Goal: Complete application form

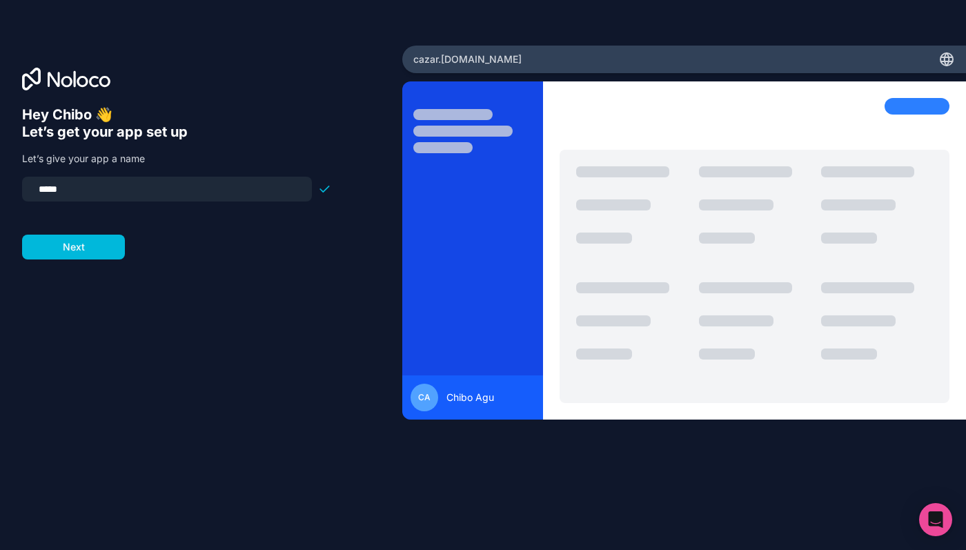
click at [52, 181] on input "*****" at bounding box center [166, 188] width 273 height 19
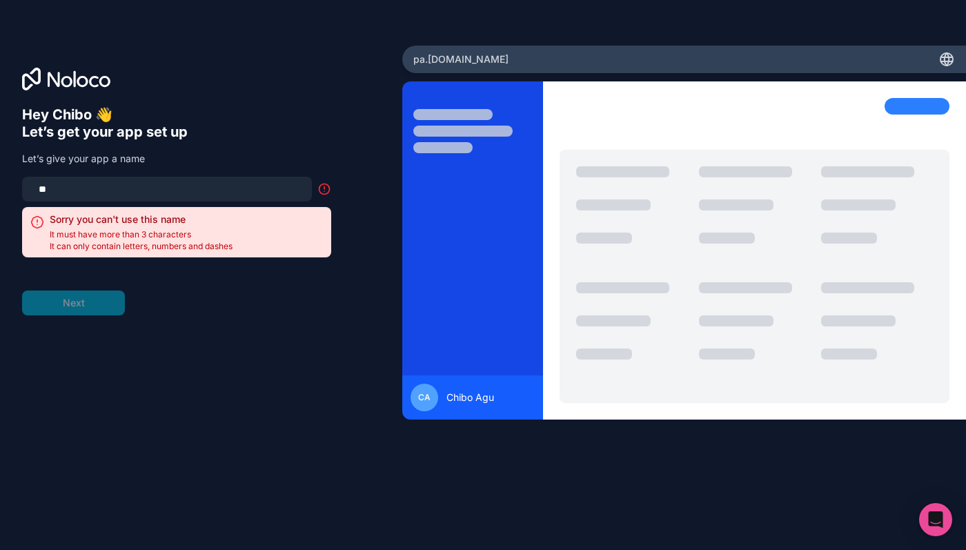
type input "*"
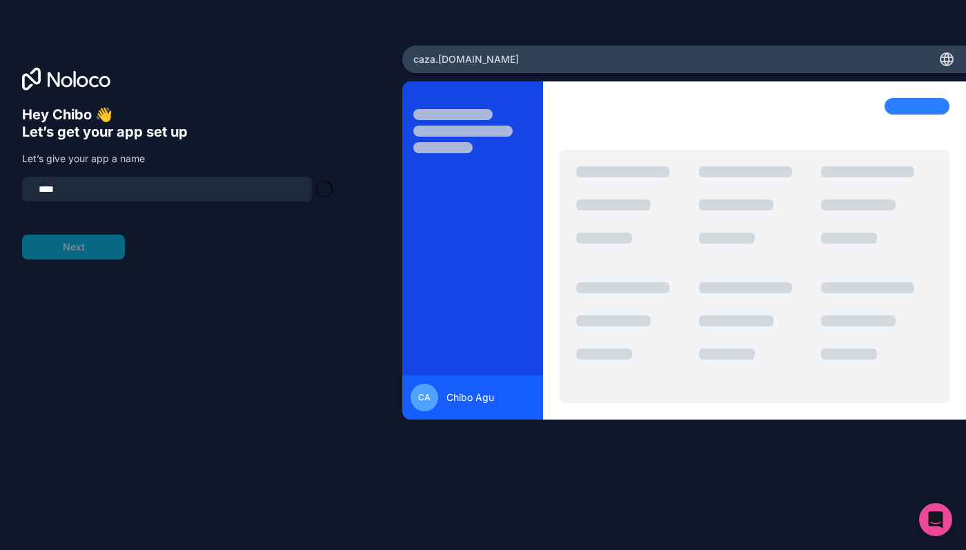
type input "*****"
click at [80, 256] on button "Next" at bounding box center [73, 247] width 103 height 25
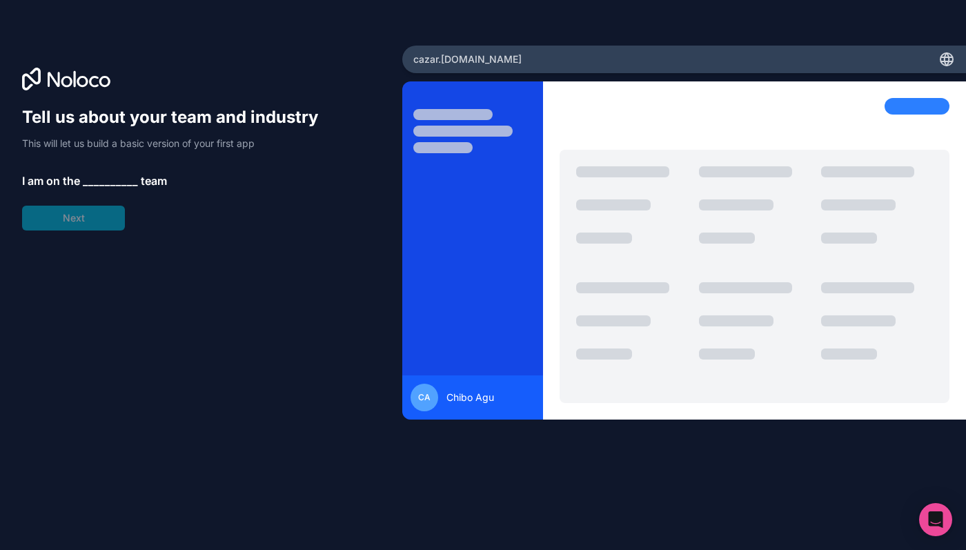
click at [104, 174] on span "__________" at bounding box center [110, 181] width 55 height 17
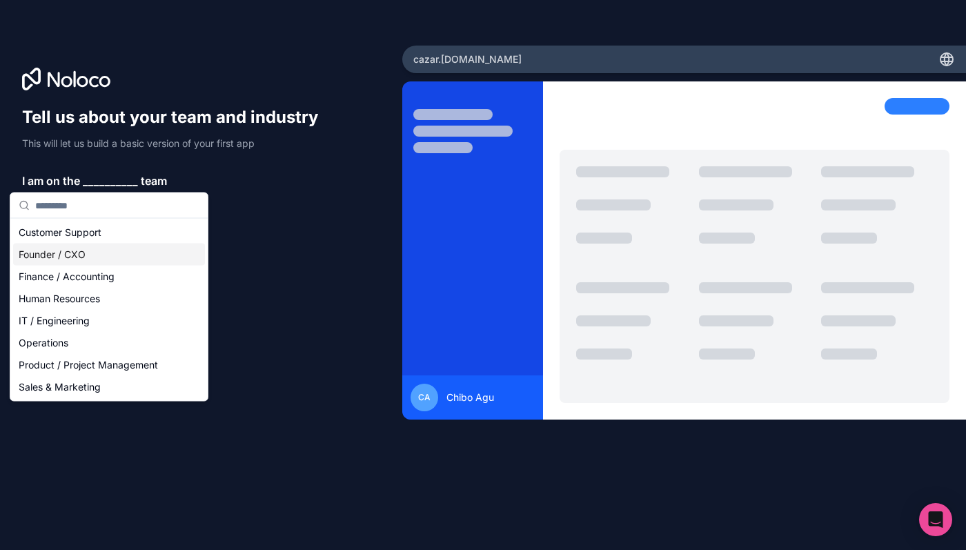
click at [110, 257] on div "Founder / CXO" at bounding box center [109, 255] width 192 height 22
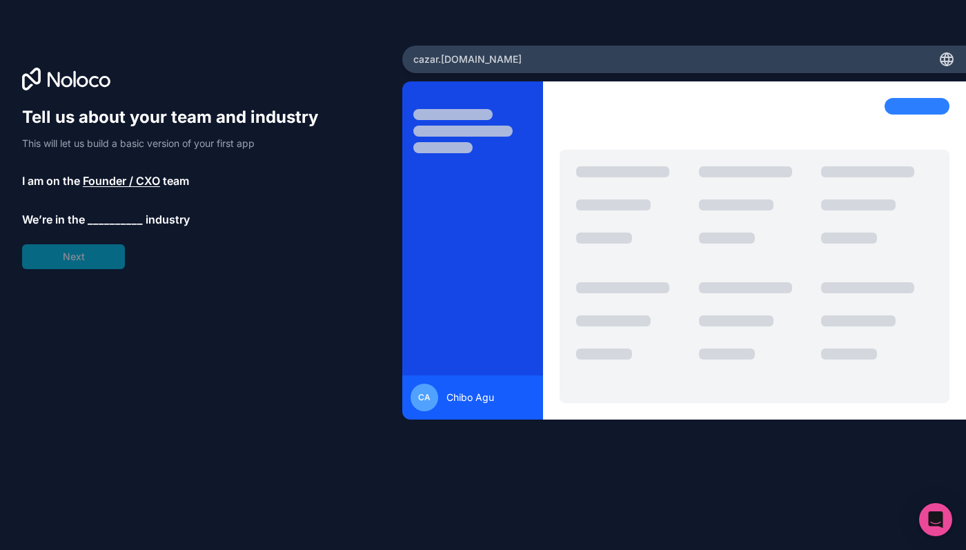
click at [106, 215] on span "__________" at bounding box center [115, 219] width 55 height 17
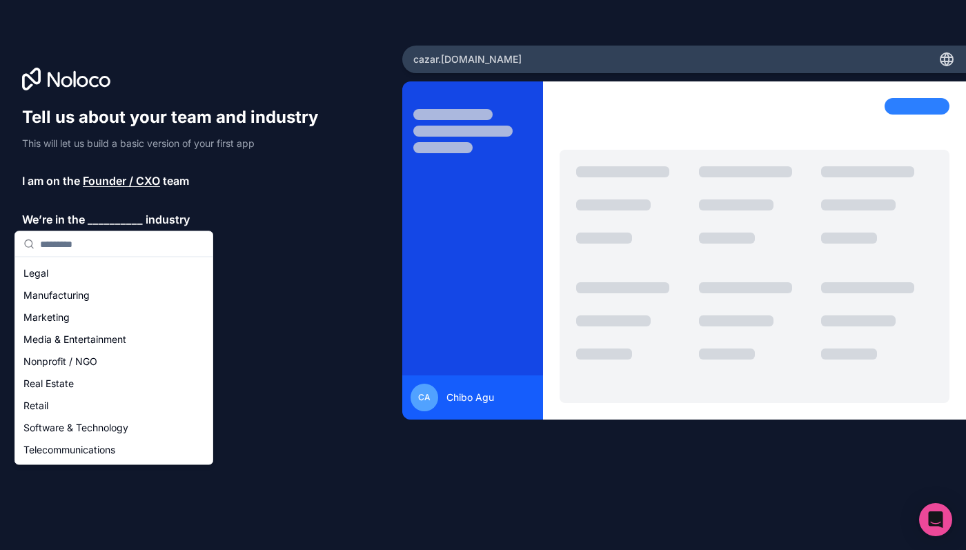
scroll to position [178, 0]
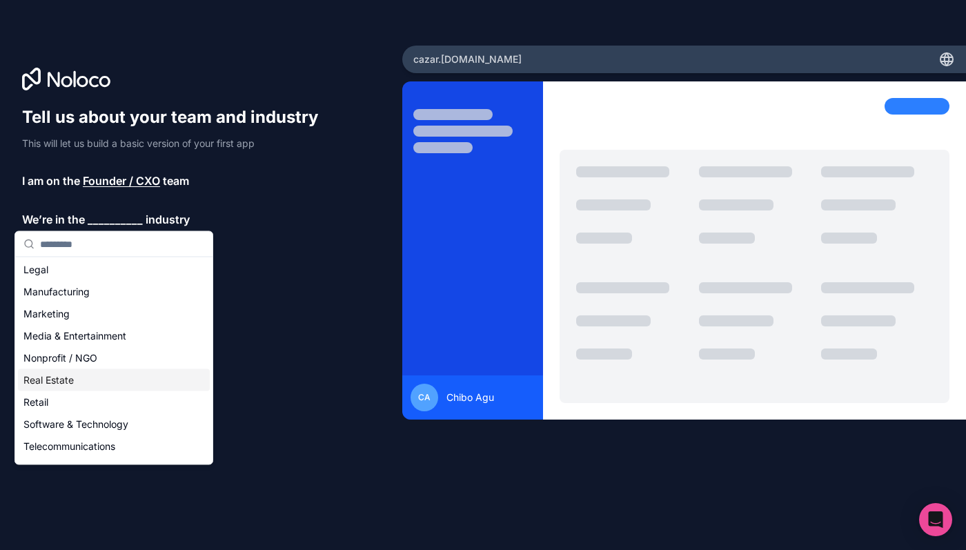
click at [93, 376] on div "Real Estate" at bounding box center [114, 380] width 192 height 22
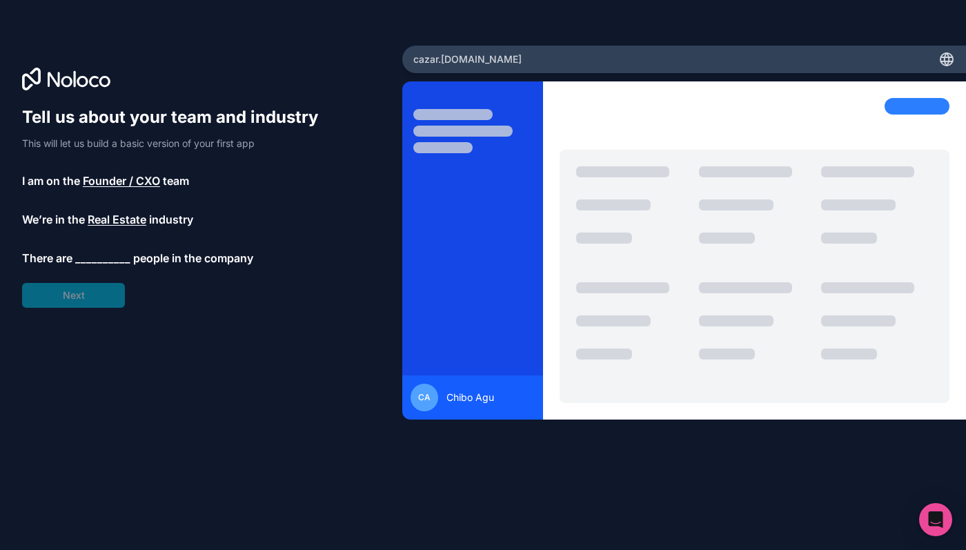
click at [90, 257] on span "__________" at bounding box center [102, 258] width 55 height 17
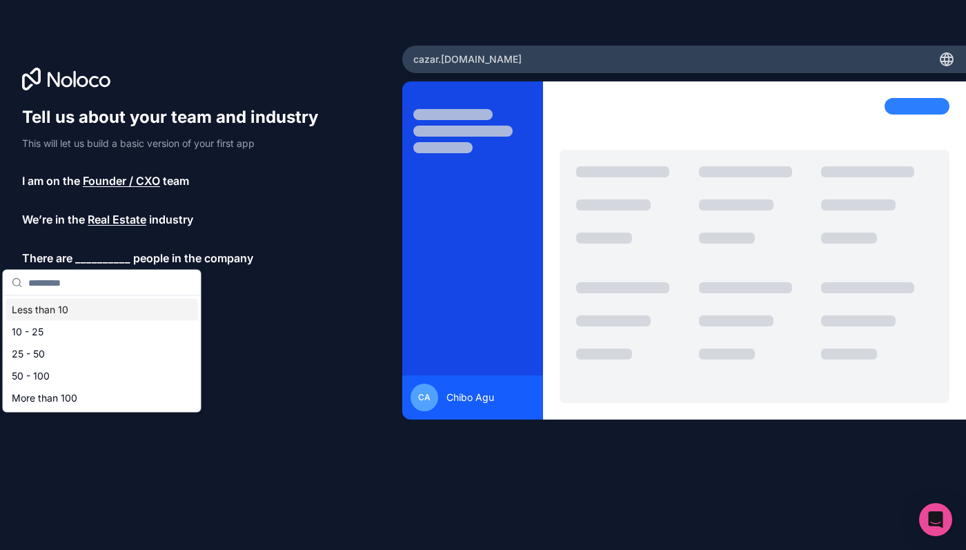
click at [89, 302] on div "Less than 10" at bounding box center [102, 310] width 192 height 22
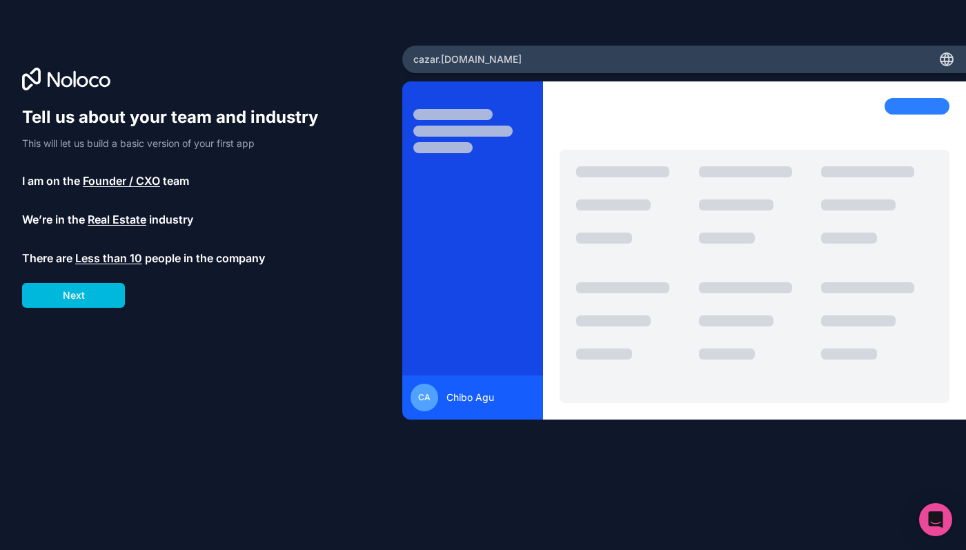
click at [90, 296] on button "Next" at bounding box center [73, 295] width 103 height 25
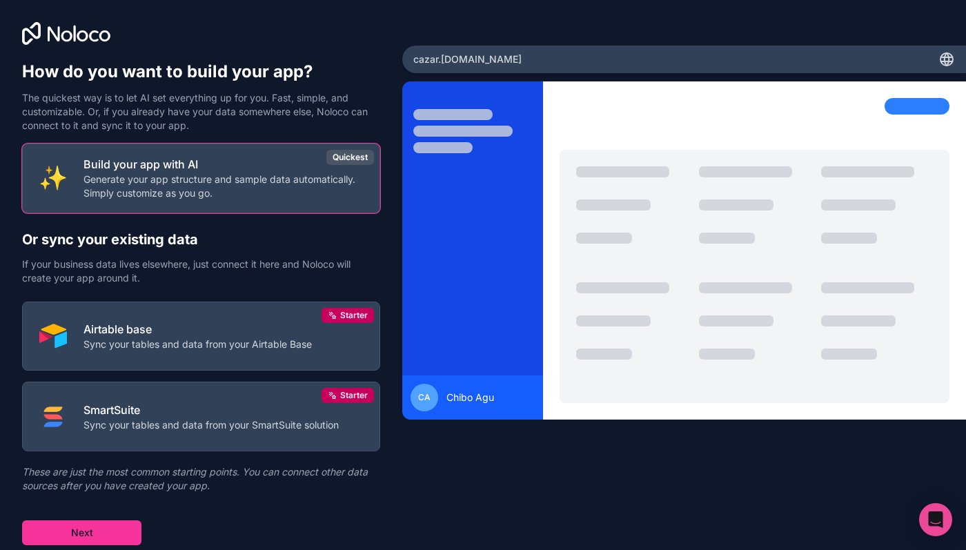
click at [193, 188] on p "Generate your app structure and sample data automatically. Simply customize as …" at bounding box center [223, 187] width 279 height 28
click at [217, 179] on p "Generate your app structure and sample data automatically. Simply customize as …" at bounding box center [223, 187] width 279 height 28
click at [81, 521] on button "Next" at bounding box center [81, 532] width 119 height 25
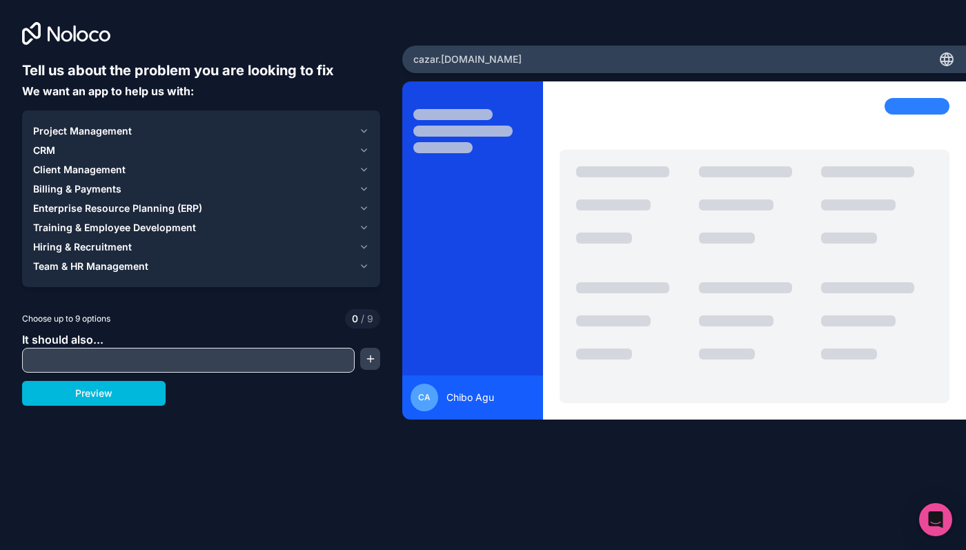
click at [360, 132] on icon "button" at bounding box center [364, 131] width 10 height 11
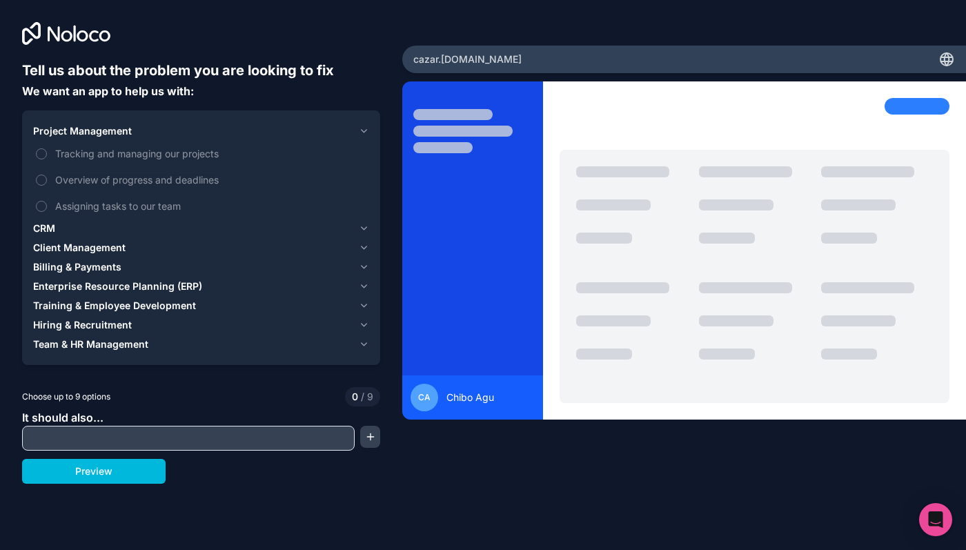
click at [360, 132] on icon "button" at bounding box center [364, 131] width 10 height 11
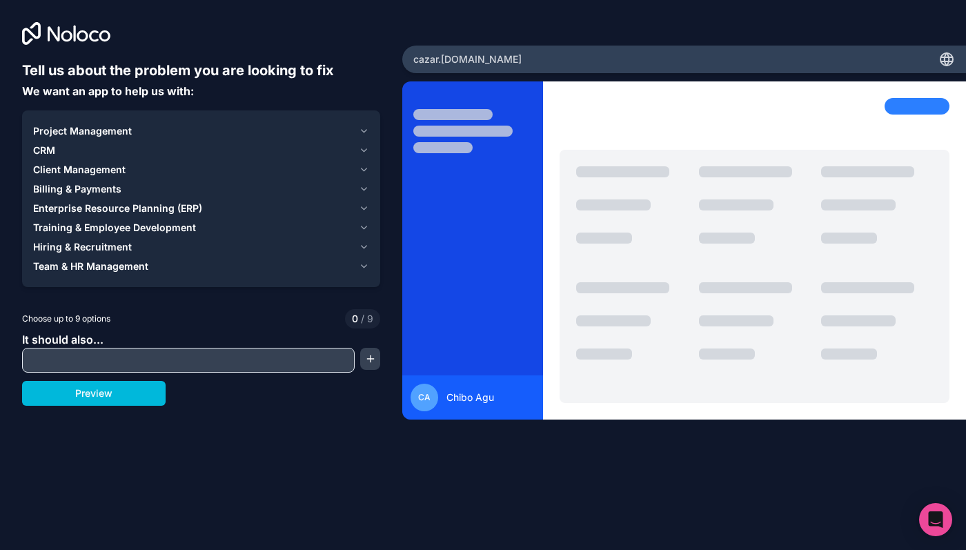
click at [366, 166] on icon "button" at bounding box center [364, 169] width 10 height 11
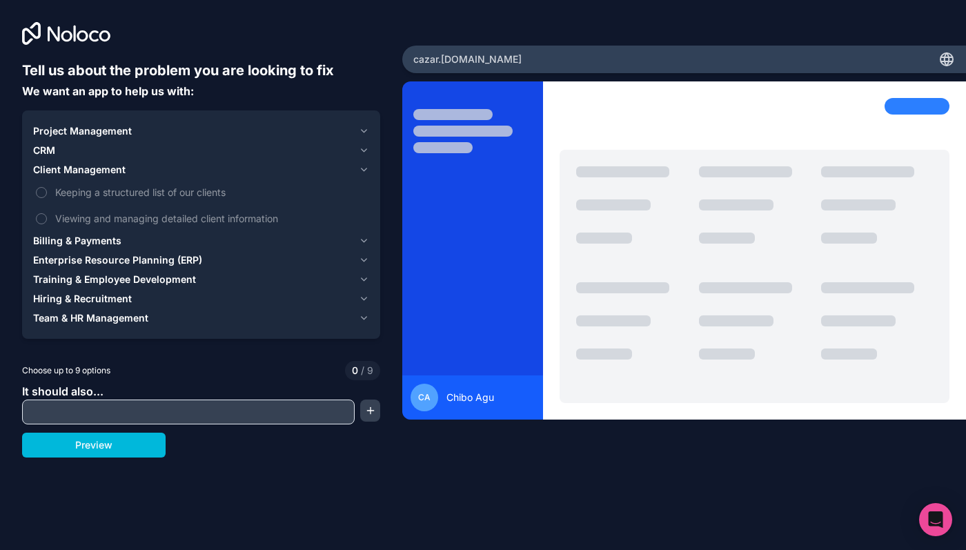
click at [366, 166] on icon "button" at bounding box center [364, 169] width 10 height 11
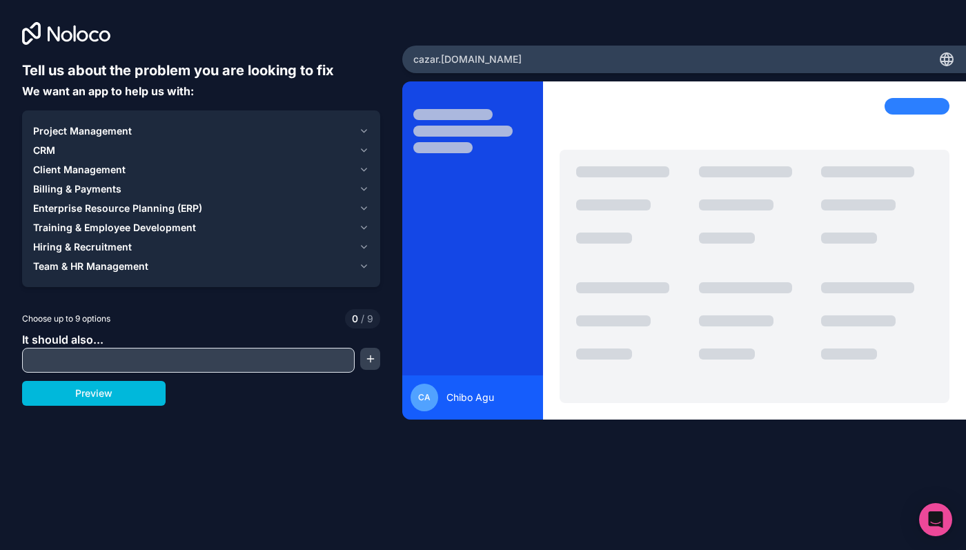
click at [364, 226] on icon "button" at bounding box center [364, 227] width 10 height 11
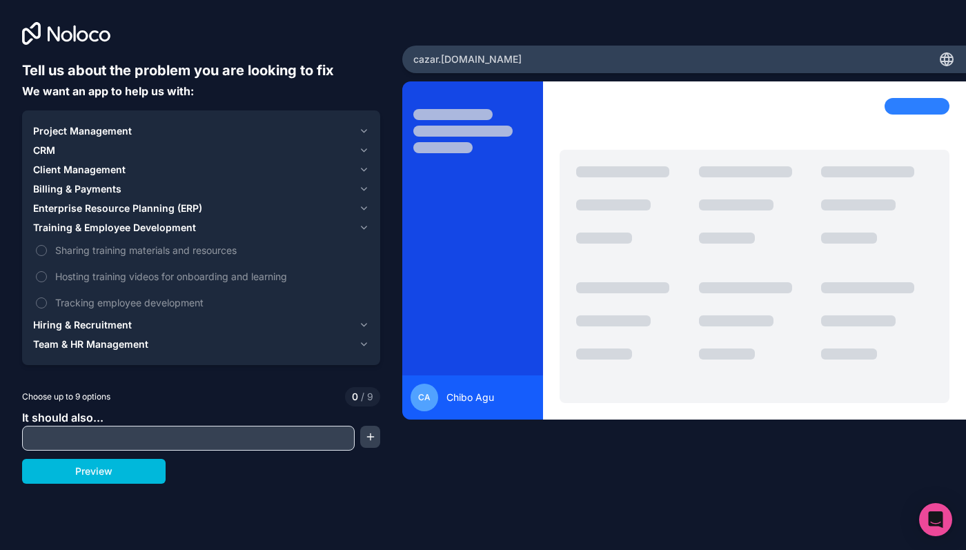
click at [364, 225] on icon "button" at bounding box center [364, 227] width 10 height 11
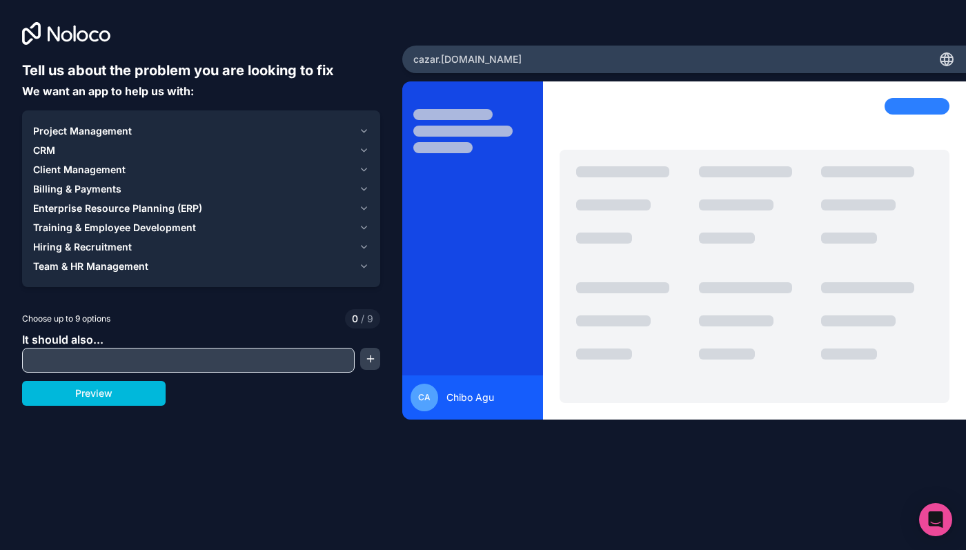
click at [179, 266] on div "Team & HR Management" at bounding box center [193, 266] width 320 height 14
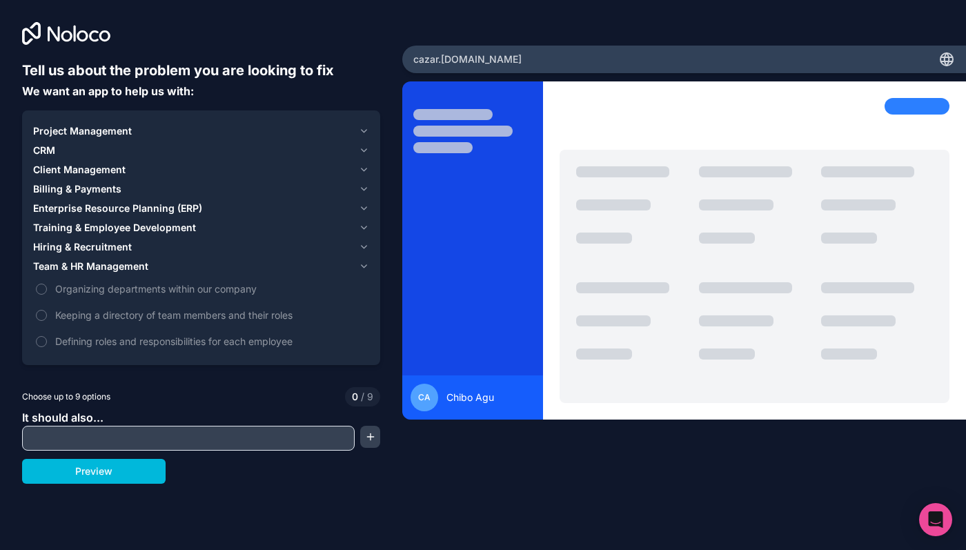
click at [179, 266] on div "Team & HR Management" at bounding box center [193, 266] width 320 height 14
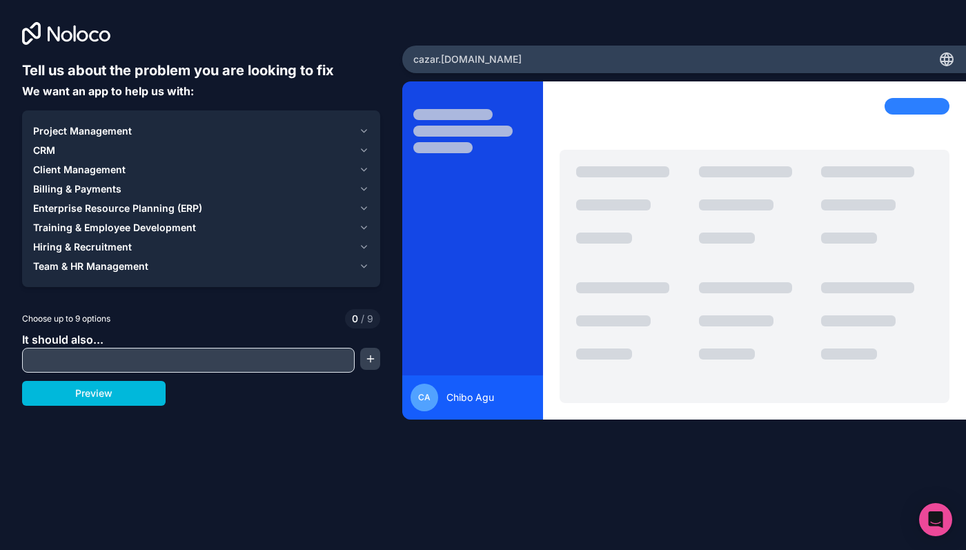
click at [182, 240] on div "Hiring & Recruitment" at bounding box center [193, 247] width 320 height 14
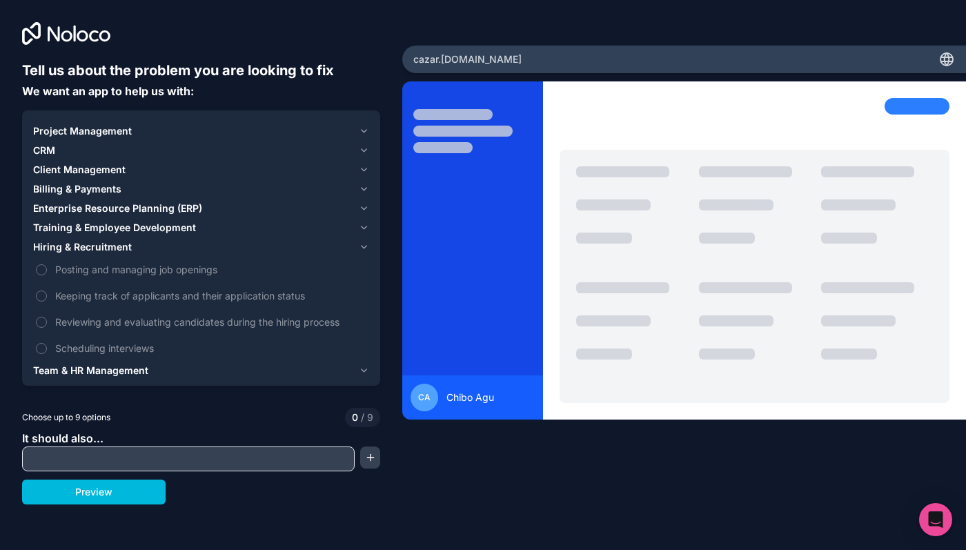
click at [182, 240] on div "Hiring & Recruitment" at bounding box center [193, 247] width 320 height 14
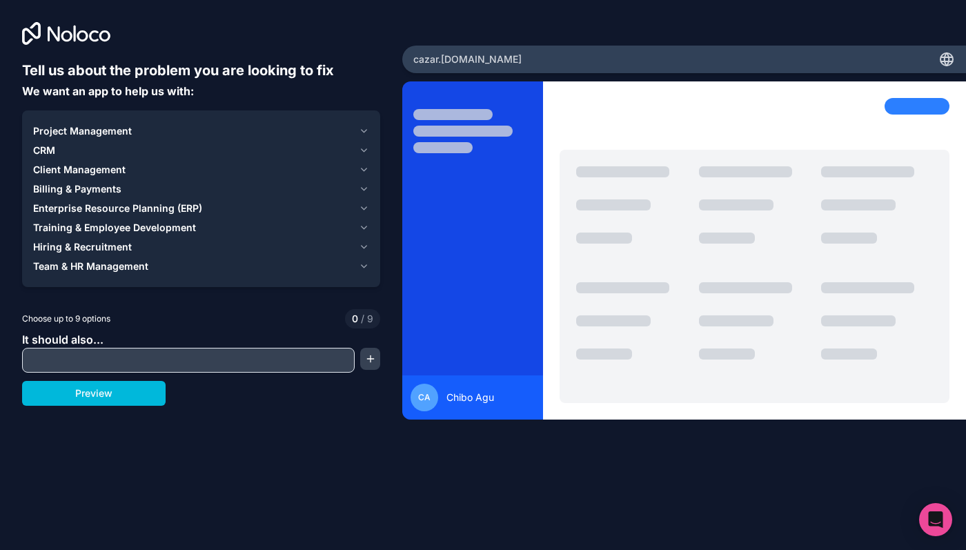
click at [182, 218] on button "Training & Employee Development" at bounding box center [201, 227] width 336 height 19
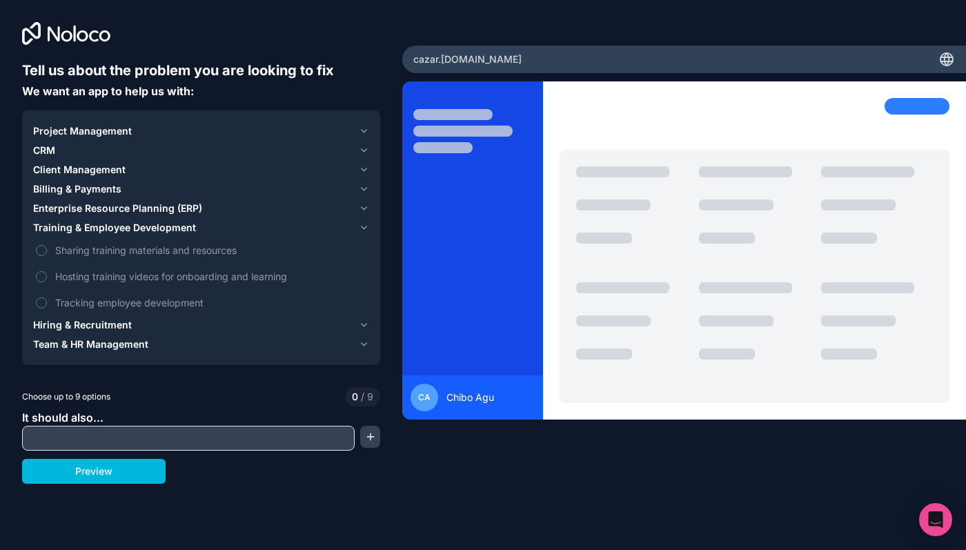
click at [184, 227] on span "Training & Employee Development" at bounding box center [114, 228] width 163 height 14
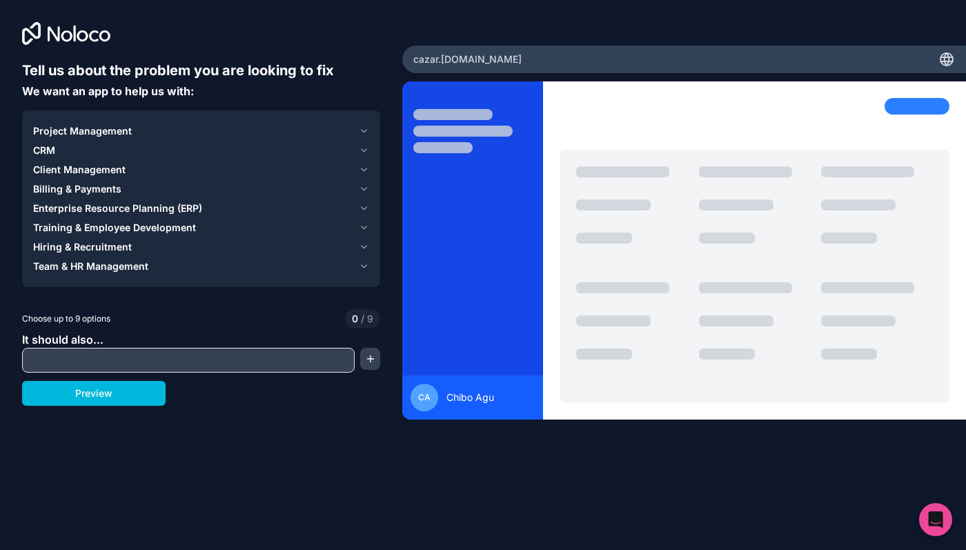
click at [159, 165] on div "Client Management" at bounding box center [193, 170] width 320 height 14
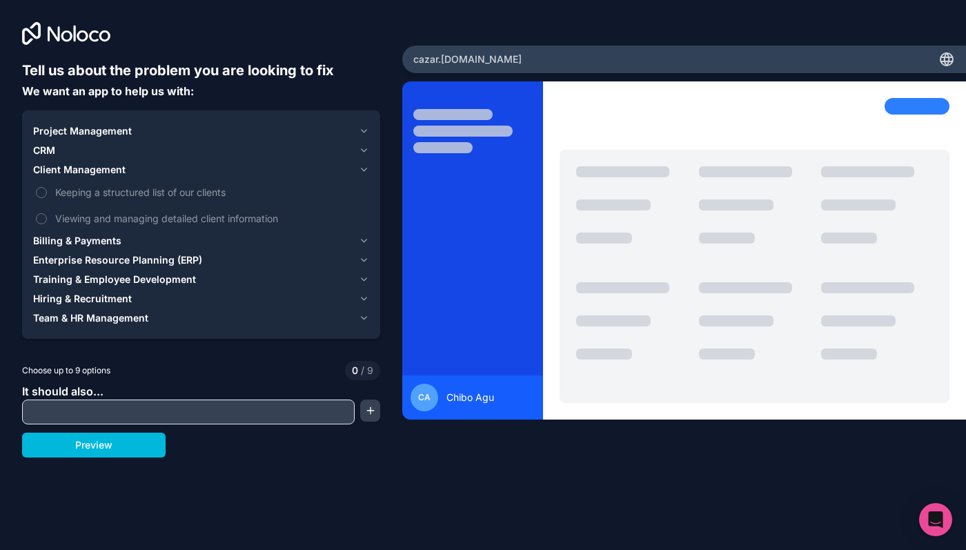
click at [153, 166] on div "Client Management" at bounding box center [193, 170] width 320 height 14
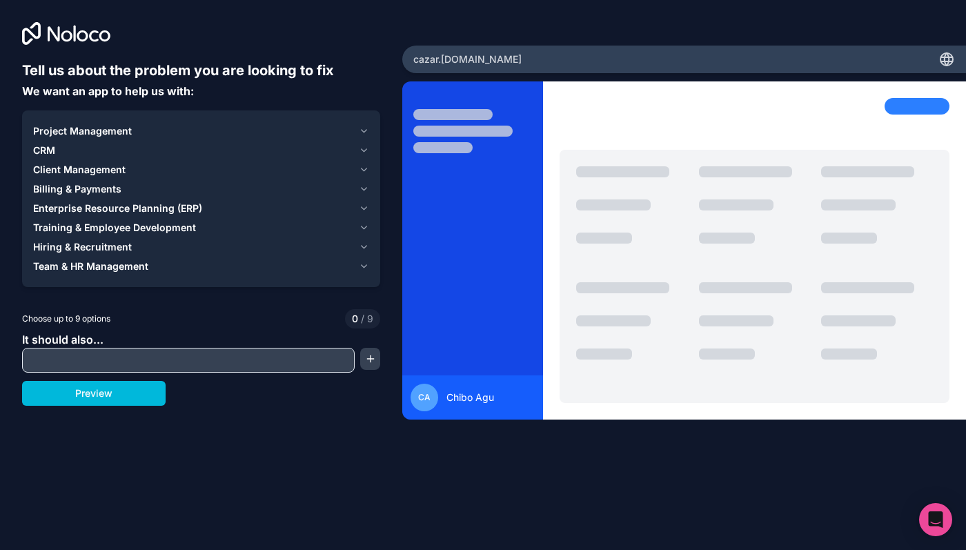
click at [156, 131] on div "Project Management" at bounding box center [193, 131] width 320 height 14
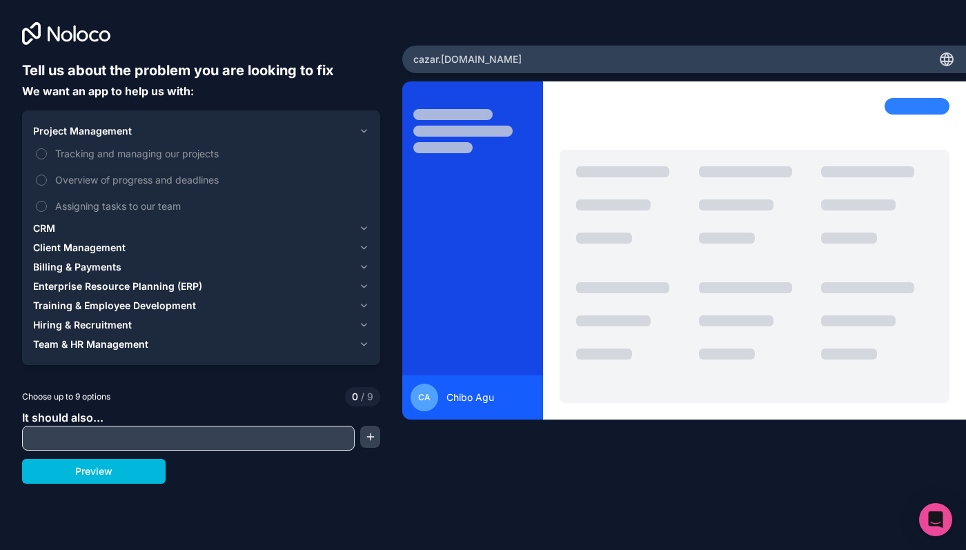
click at [152, 157] on span "Tracking and managing our projects" at bounding box center [210, 153] width 311 height 14
click at [47, 157] on button "Tracking and managing our projects" at bounding box center [41, 153] width 11 height 11
click at [152, 182] on span "Overview of progress and deadlines" at bounding box center [210, 180] width 311 height 14
click at [47, 182] on button "Overview of progress and deadlines" at bounding box center [41, 180] width 11 height 11
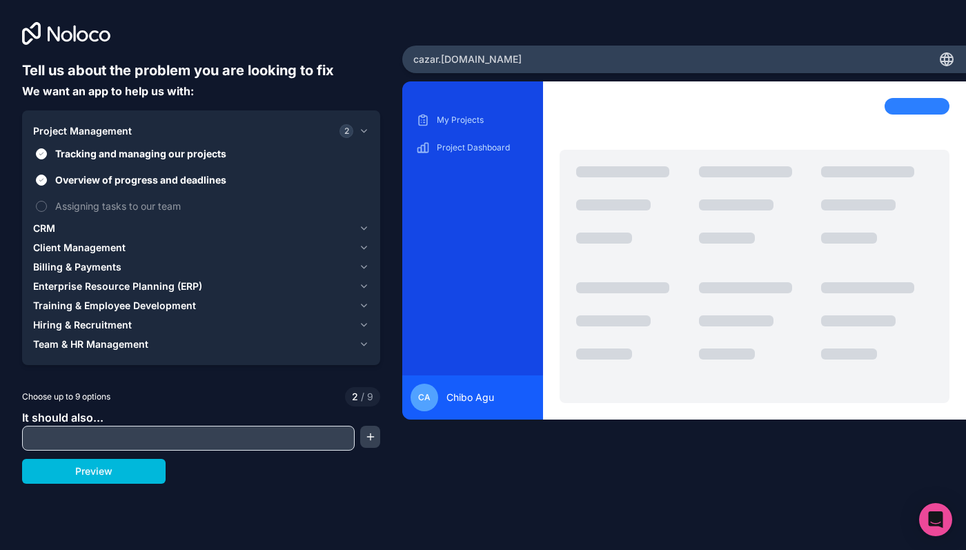
click at [153, 207] on span "Assigning tasks to our team" at bounding box center [210, 206] width 311 height 14
click at [47, 207] on button "Assigning tasks to our team" at bounding box center [41, 206] width 11 height 11
click at [170, 242] on div "Client Management" at bounding box center [193, 248] width 320 height 14
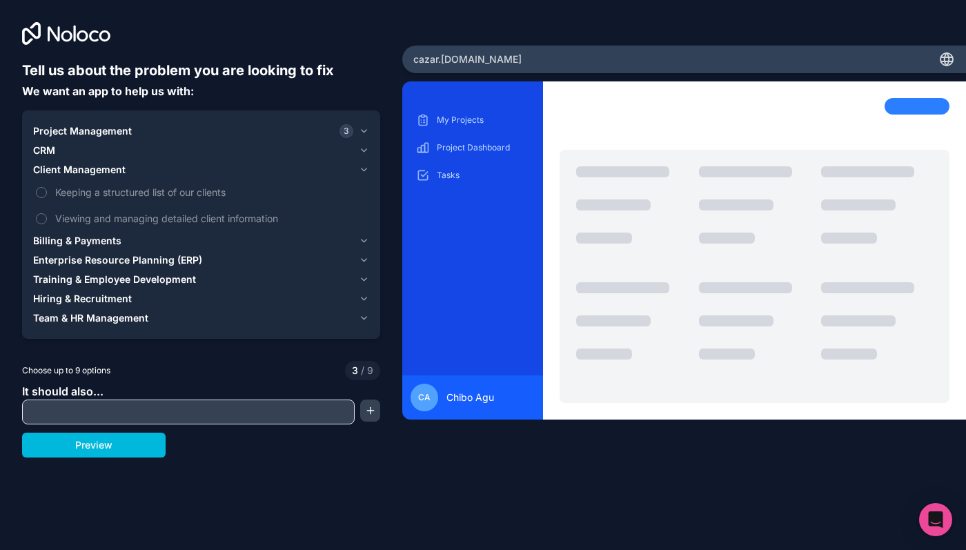
click at [131, 456] on button "Preview" at bounding box center [94, 445] width 144 height 25
